Goal: Learn about a topic

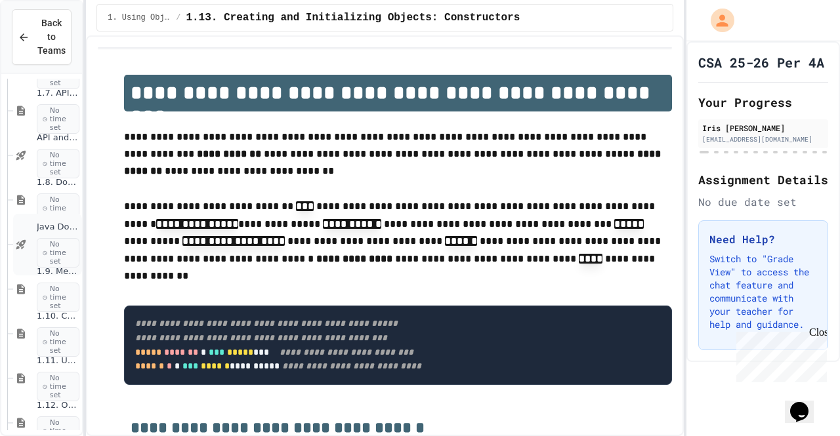
scroll to position [761, 1]
click at [37, 142] on span "API and Libraries - Topic 1.7" at bounding box center [58, 142] width 43 height 11
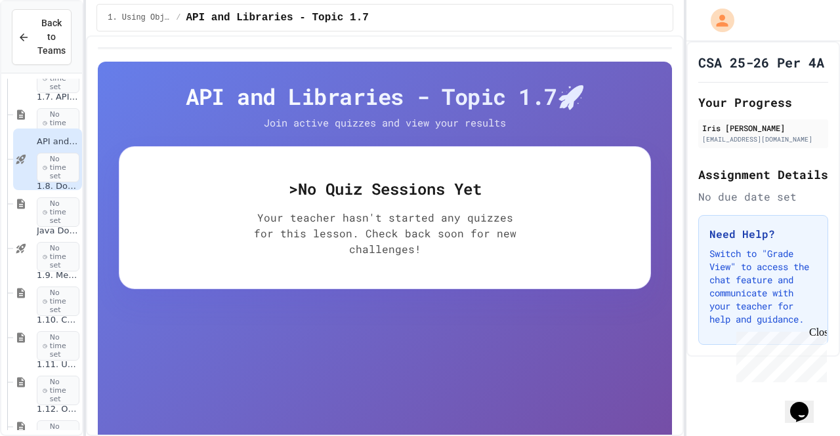
scroll to position [730, 0]
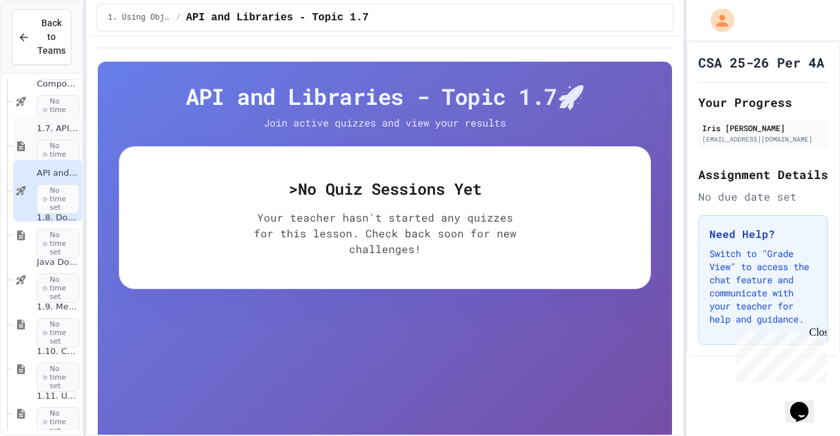
click at [39, 132] on span "1.7. APIs and Libraries" at bounding box center [58, 128] width 43 height 11
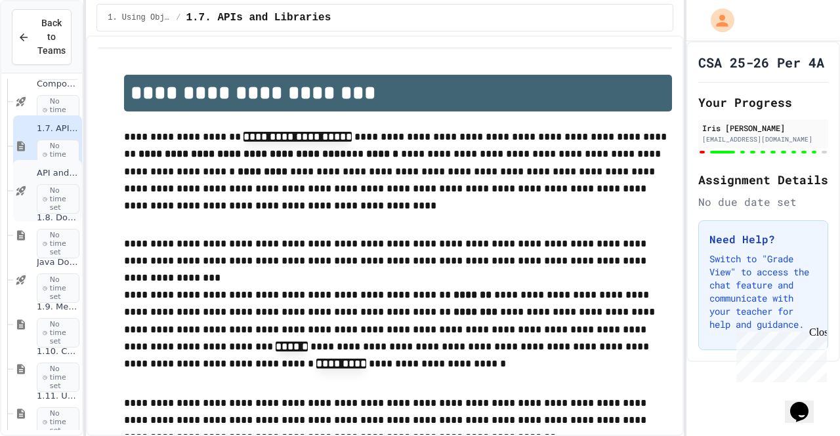
type input "*"
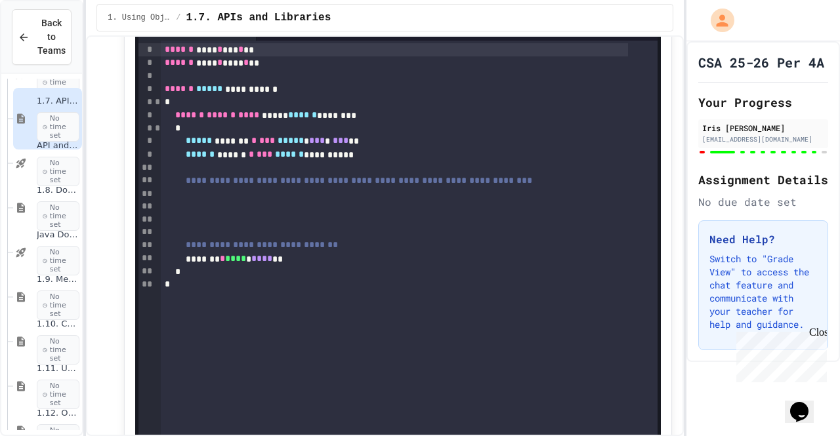
scroll to position [6172, 0]
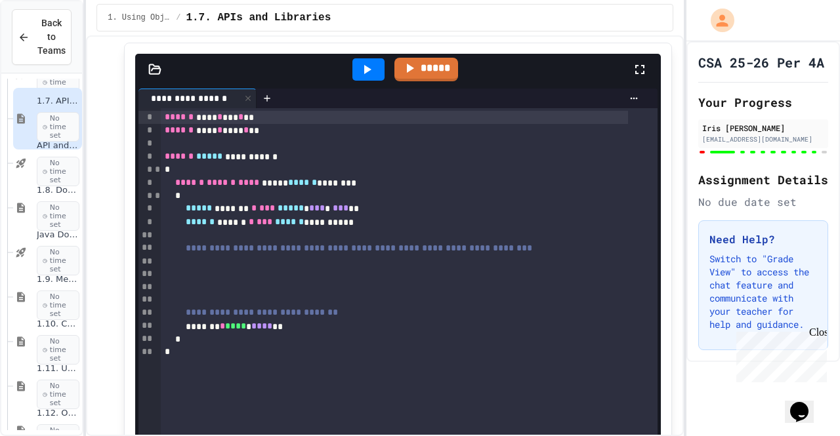
click at [247, 242] on div at bounding box center [409, 235] width 497 height 13
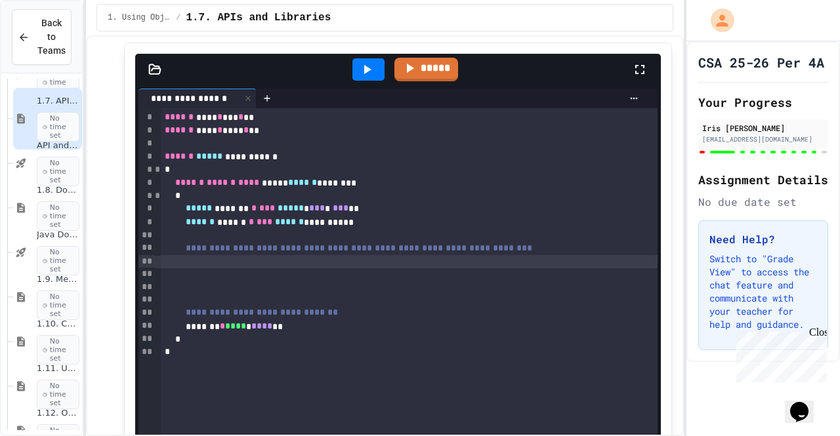
click at [232, 268] on div at bounding box center [409, 261] width 497 height 13
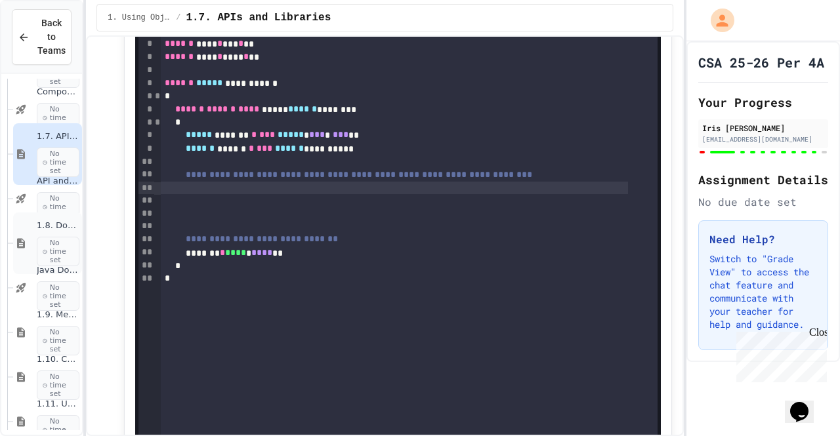
scroll to position [6245, 0]
click at [33, 239] on div "1.8. Documentation with Comments and Preconditions No time set" at bounding box center [47, 244] width 69 height 62
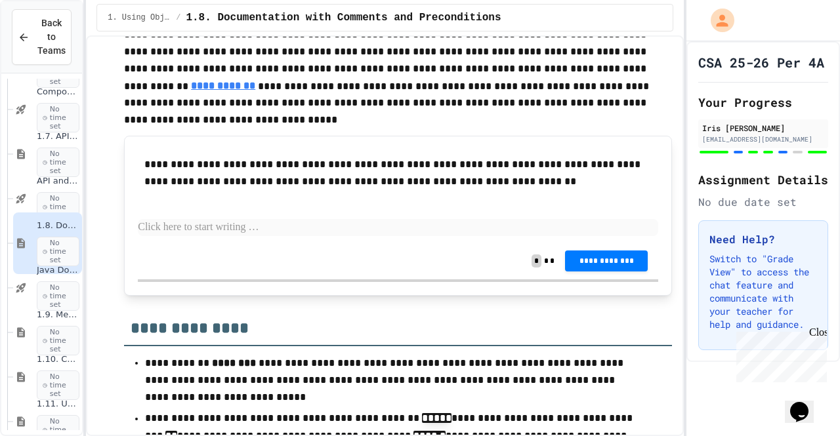
scroll to position [6527, 0]
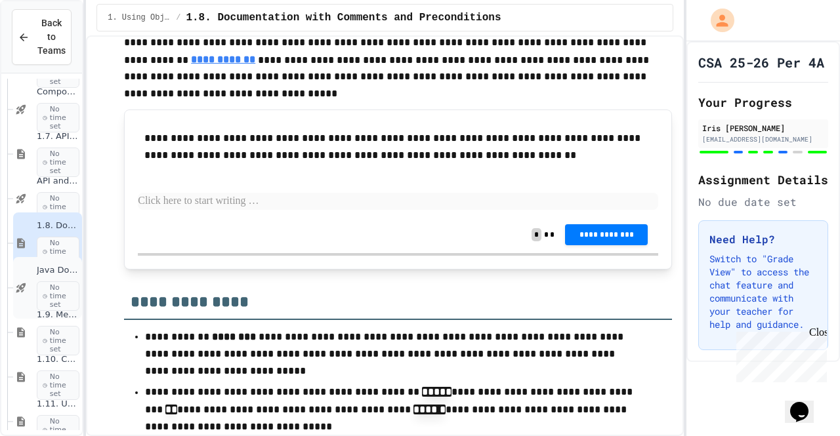
click at [33, 283] on div "Java Documentation with Comments - Topic 1.8 No time set" at bounding box center [47, 288] width 69 height 62
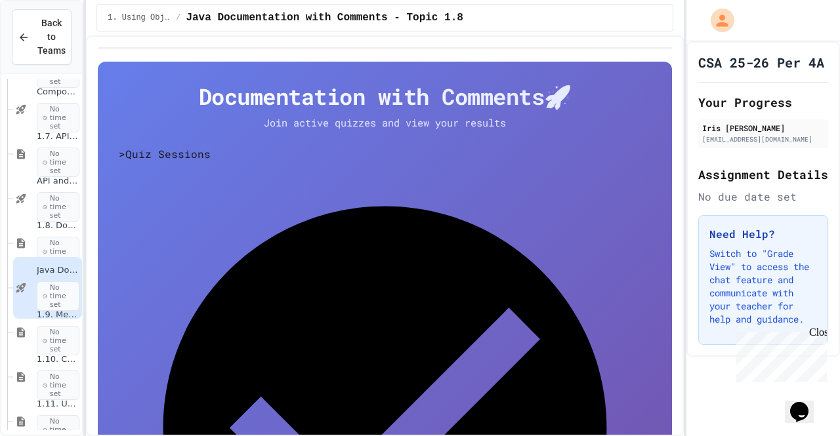
click at [30, 326] on div "1.9. Method Signatures No time set" at bounding box center [47, 333] width 69 height 62
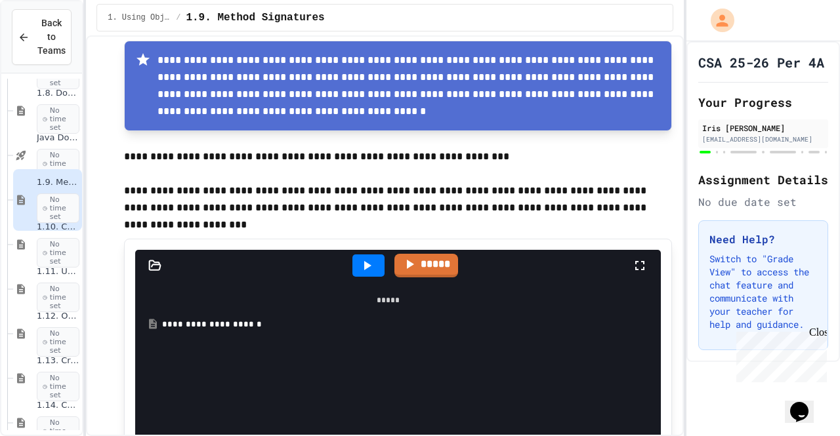
scroll to position [1695, 0]
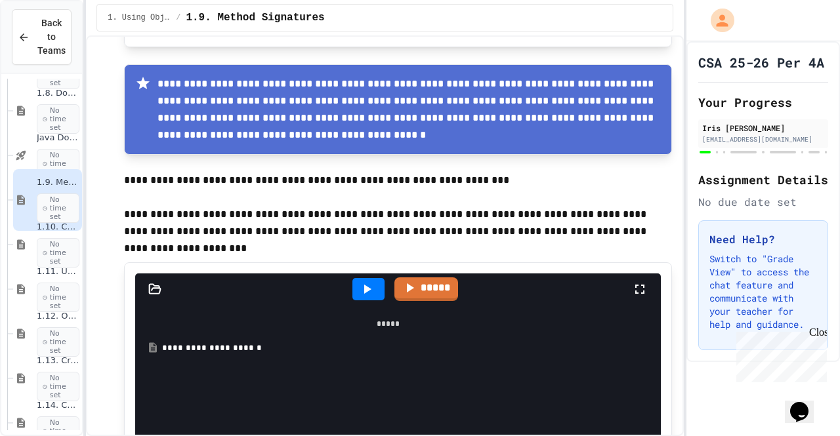
click at [369, 293] on icon at bounding box center [367, 290] width 16 height 16
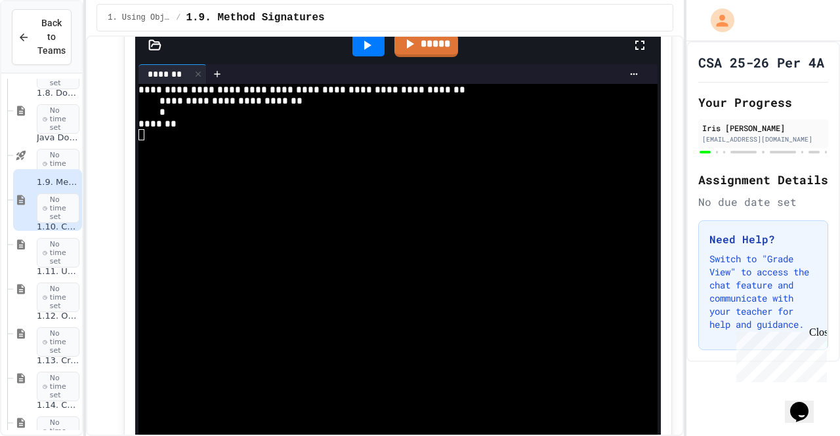
scroll to position [1951, 0]
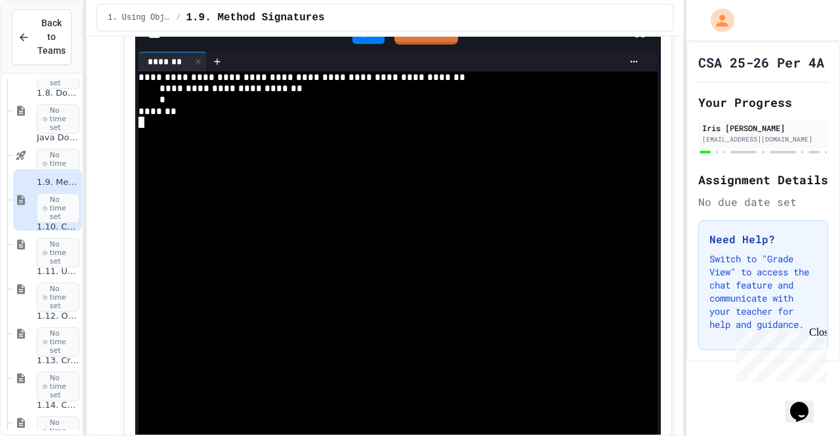
click at [567, 264] on div at bounding box center [380, 269] width 484 height 11
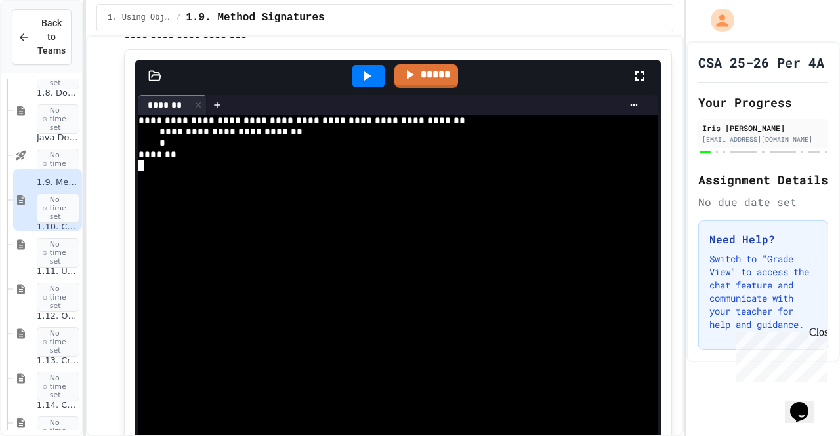
scroll to position [1901, 0]
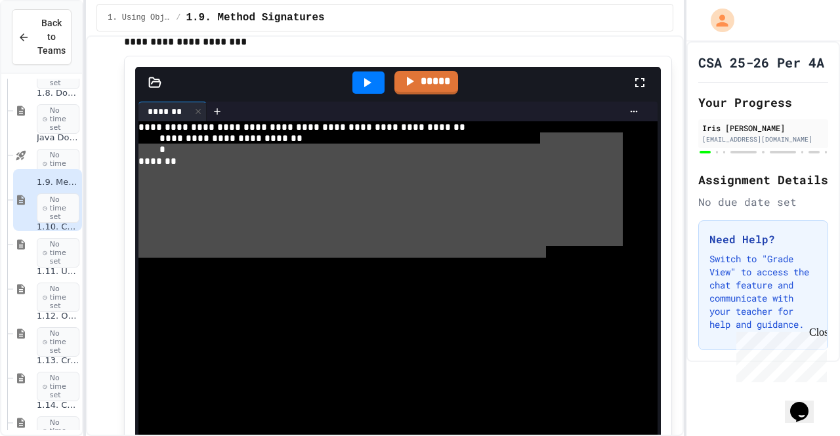
drag, startPoint x: 538, startPoint y: 133, endPoint x: 541, endPoint y: 167, distance: 34.2
click at [541, 167] on div "**********" at bounding box center [380, 337] width 484 height 432
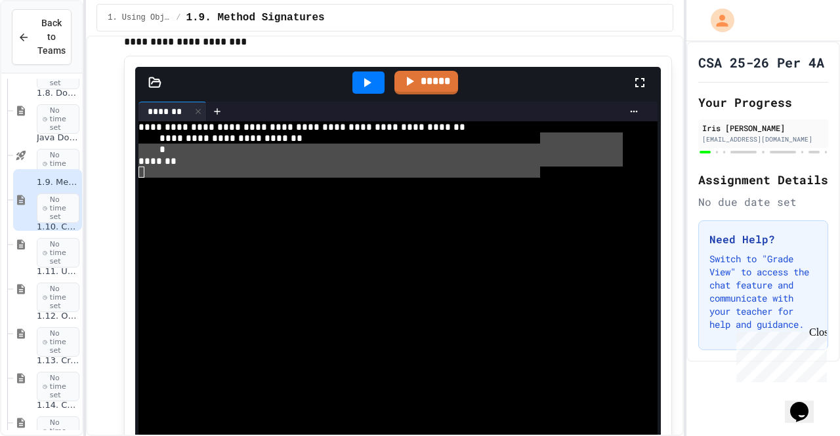
click at [537, 119] on div at bounding box center [426, 112] width 438 height 20
click at [194, 114] on icon at bounding box center [198, 111] width 9 height 9
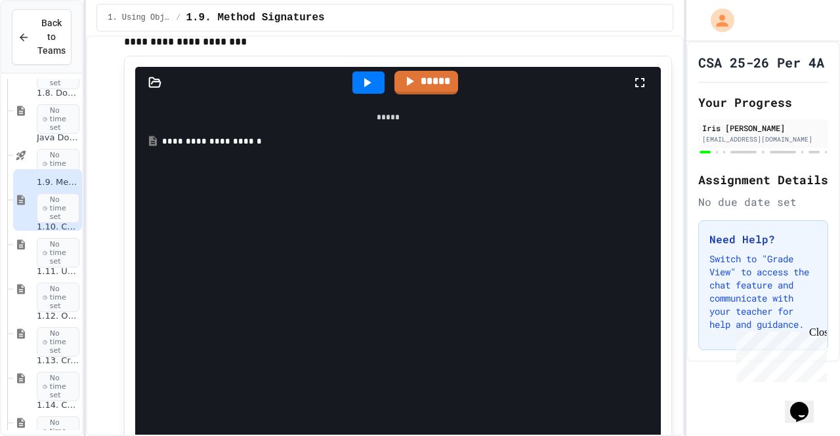
scroll to position [1788, 0]
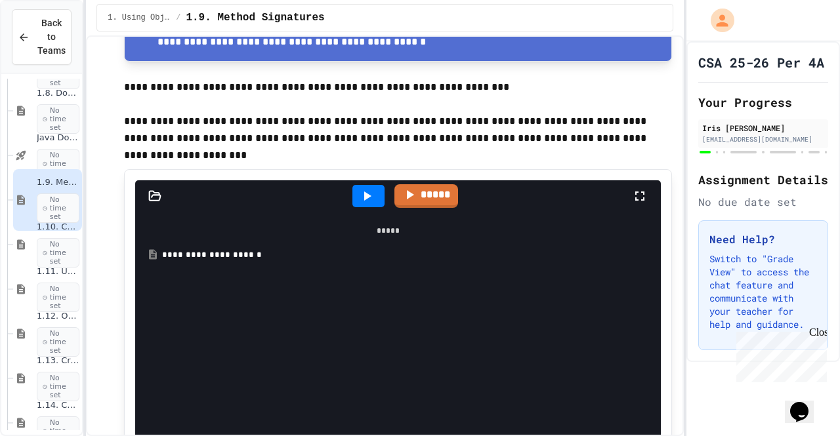
click at [389, 224] on div "*****" at bounding box center [388, 231] width 493 height 25
click at [219, 258] on div "**********" at bounding box center [397, 255] width 471 height 13
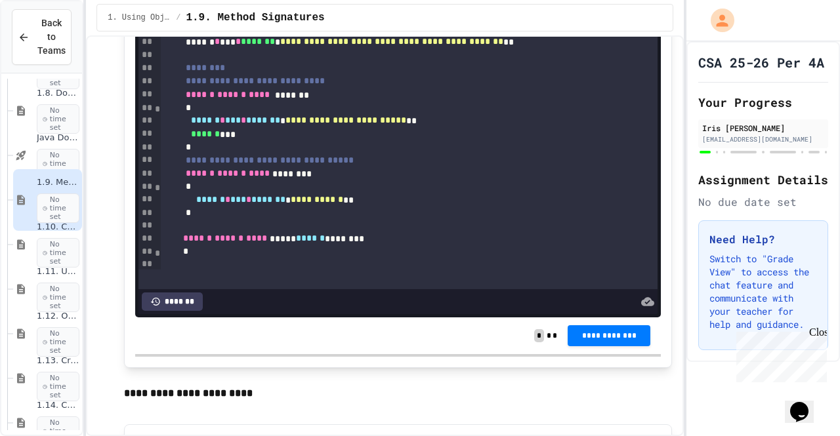
scroll to position [61, 0]
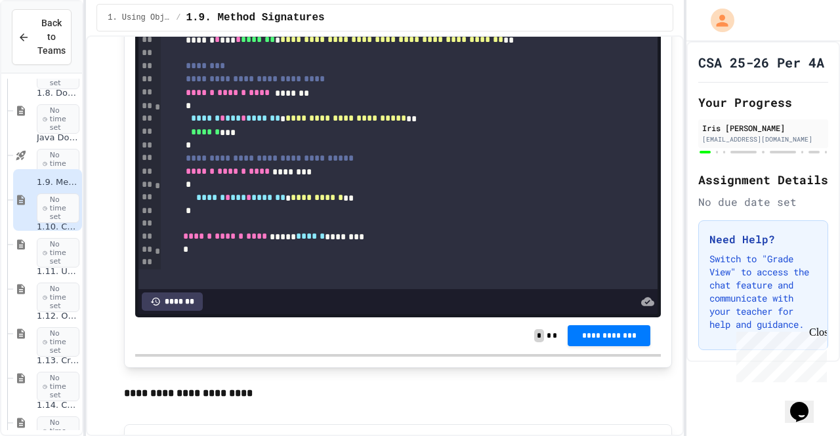
click at [180, 295] on div "*******" at bounding box center [172, 302] width 60 height 18
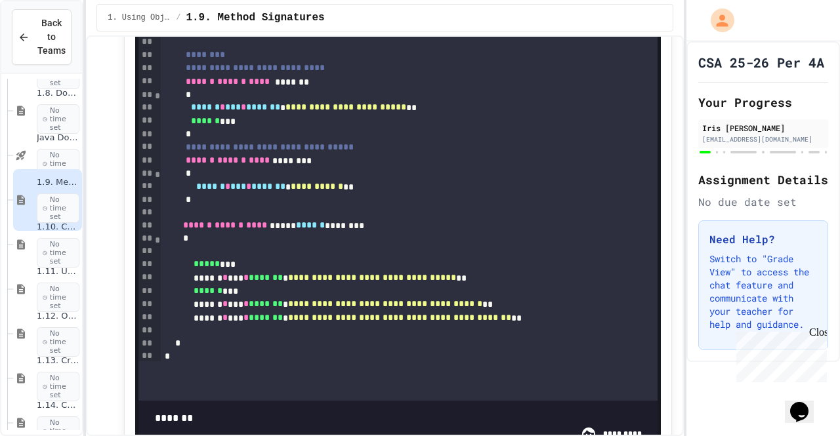
scroll to position [229, 0]
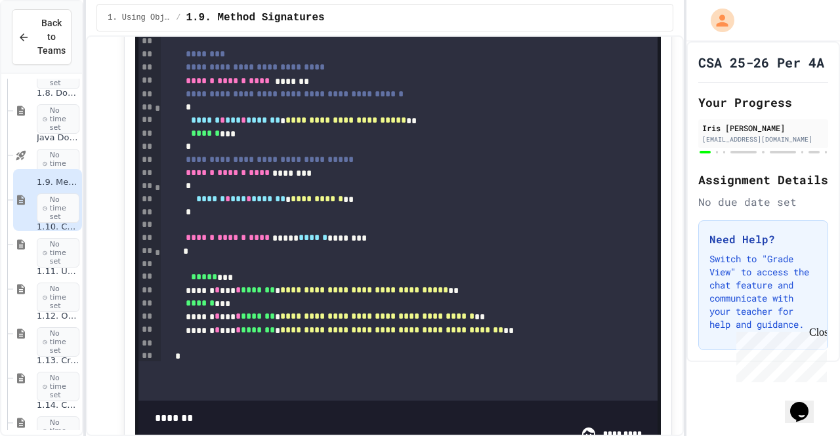
click at [581, 411] on span at bounding box center [398, 411] width 486 height 0
click at [528, 411] on span at bounding box center [398, 411] width 486 height 0
click at [482, 411] on span at bounding box center [398, 411] width 486 height 0
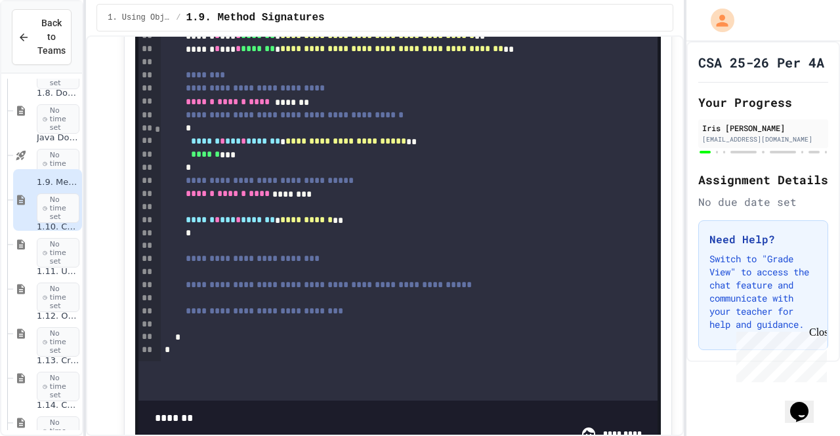
click at [431, 411] on span at bounding box center [398, 411] width 486 height 0
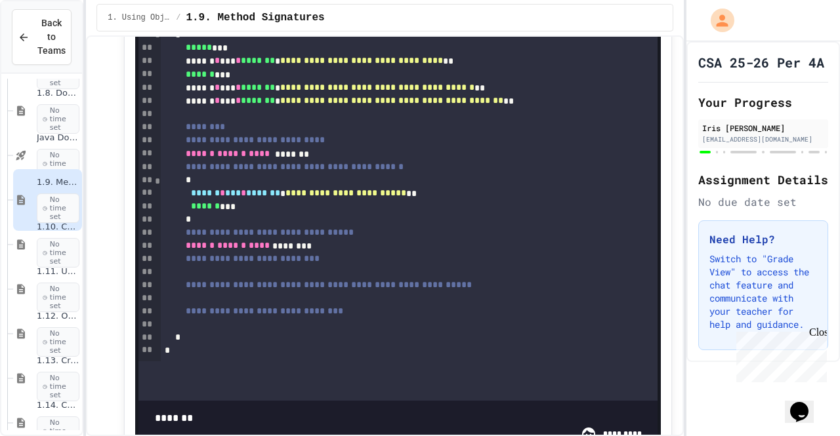
scroll to position [156, 0]
click at [383, 411] on span at bounding box center [398, 411] width 486 height 0
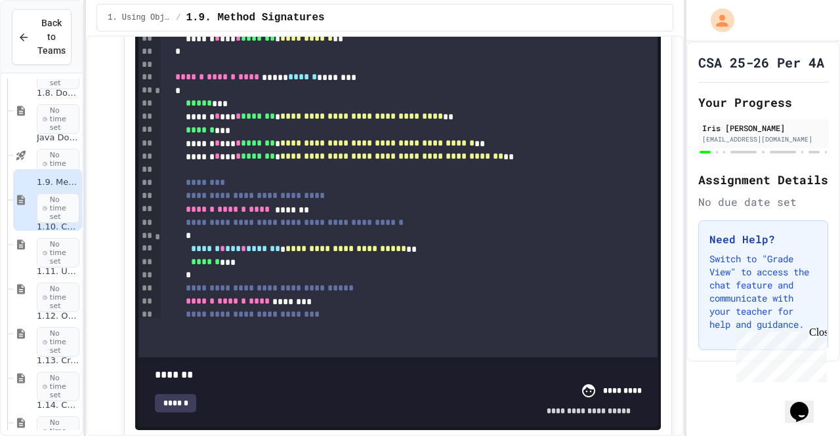
scroll to position [58, 0]
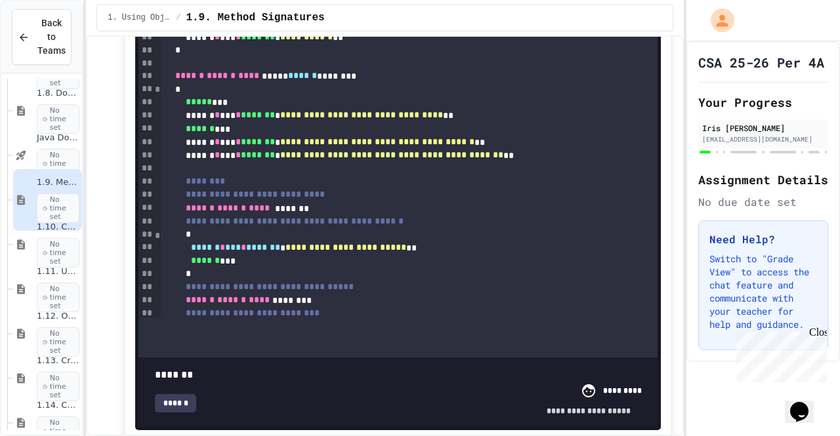
click at [233, 368] on span at bounding box center [398, 368] width 486 height 0
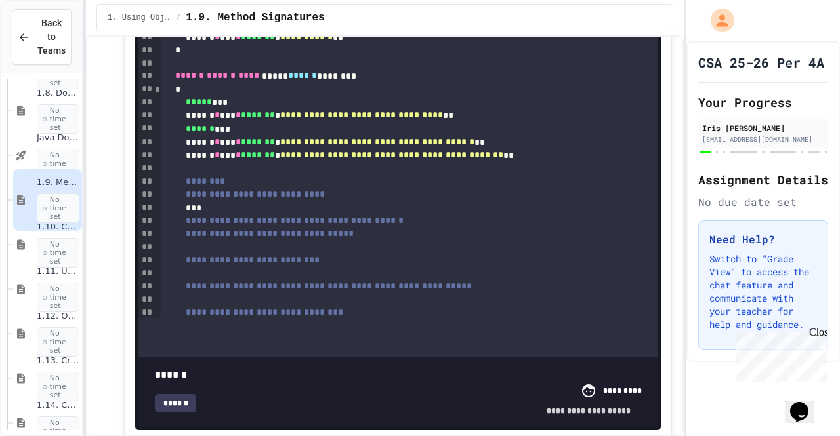
click at [180, 368] on span at bounding box center [398, 368] width 486 height 0
click at [154, 361] on div "**********" at bounding box center [398, 392] width 513 height 63
type input "*"
click at [159, 368] on span at bounding box center [398, 368] width 486 height 0
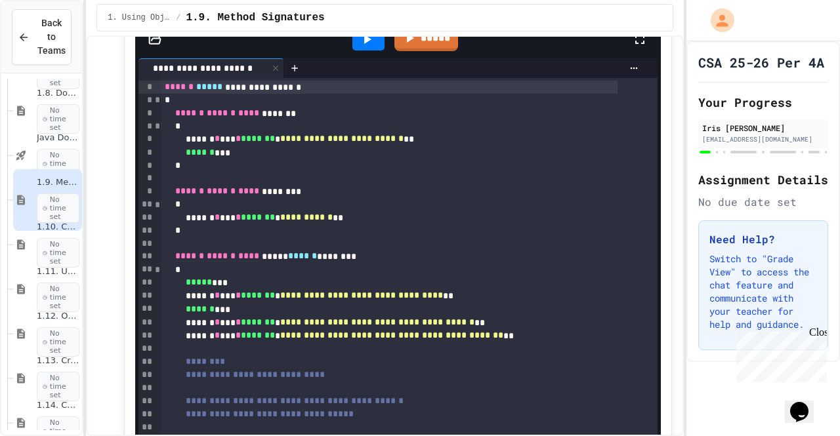
scroll to position [1944, 0]
